Goal: Check status: Check status

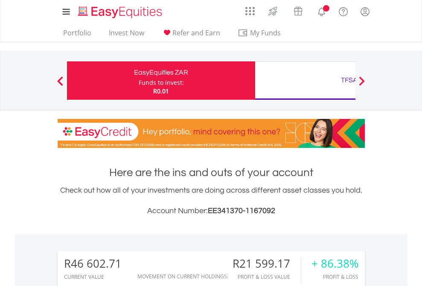
scroll to position [82, 134]
click at [139, 81] on div "Funds to invest:" at bounding box center [161, 82] width 45 height 9
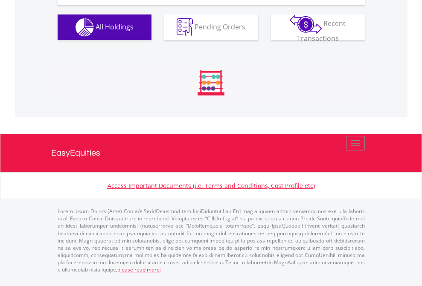
scroll to position [82, 134]
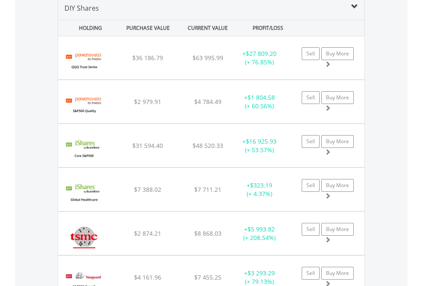
scroll to position [824, 0]
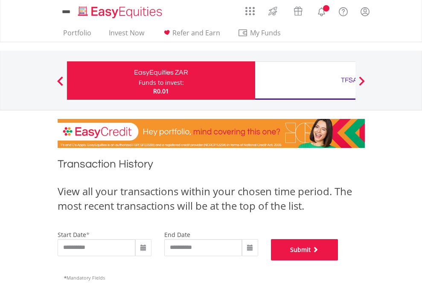
click at [338, 260] on button "Submit" at bounding box center [304, 249] width 67 height 21
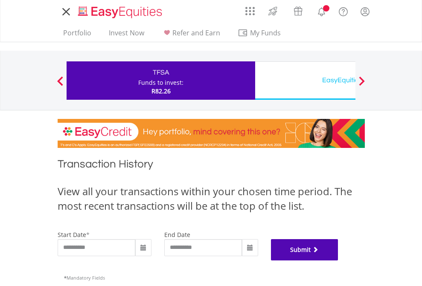
click at [338, 260] on button "Submit" at bounding box center [304, 249] width 67 height 21
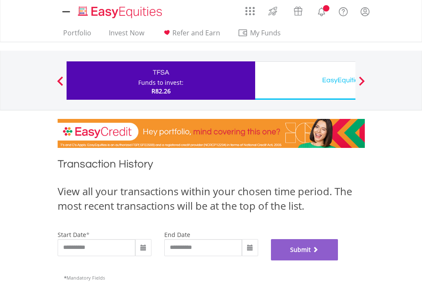
scroll to position [346, 0]
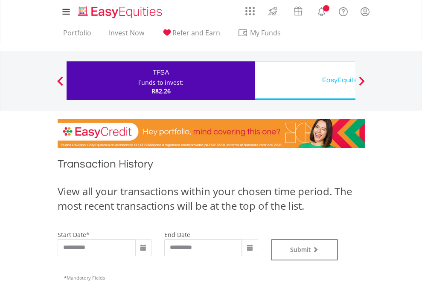
click at [305, 81] on div "EasyEquities USD" at bounding box center [349, 80] width 178 height 12
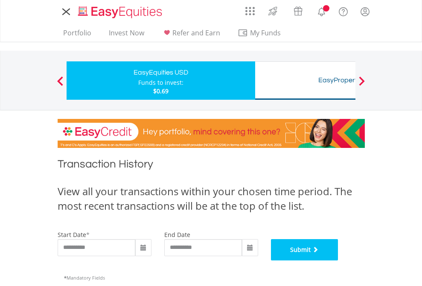
click at [338, 260] on button "Submit" at bounding box center [304, 249] width 67 height 21
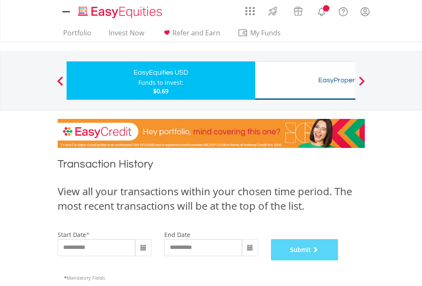
scroll to position [346, 0]
